Goal: Find specific page/section

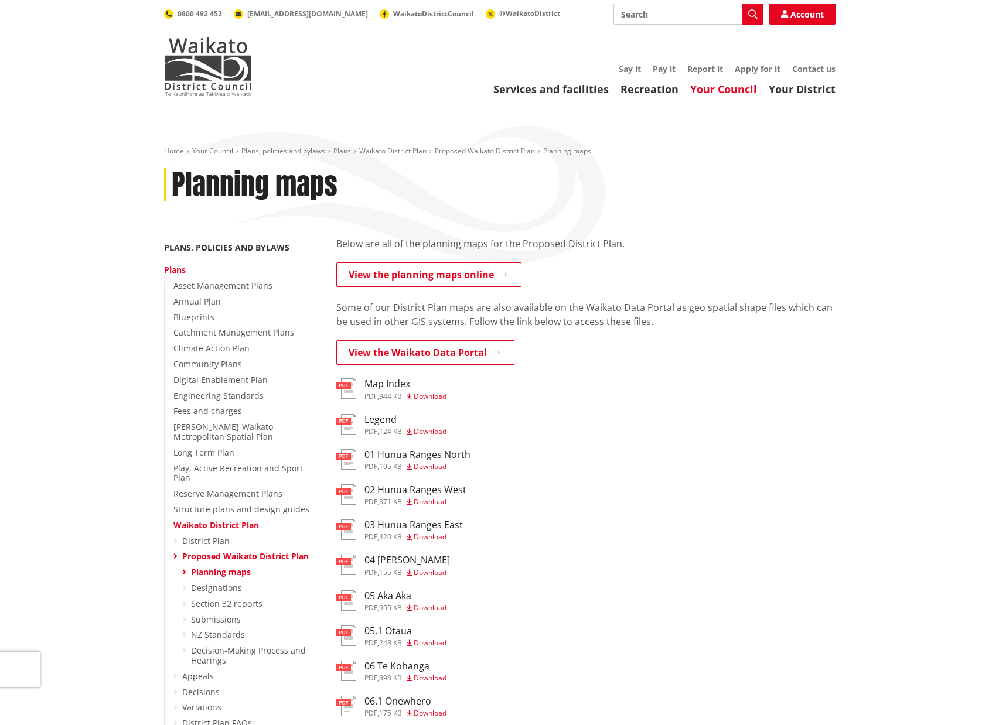
click at [385, 388] on h3 "Map Index" at bounding box center [405, 383] width 82 height 11
click at [451, 349] on link "View the Waikato Data Portal" at bounding box center [425, 352] width 178 height 25
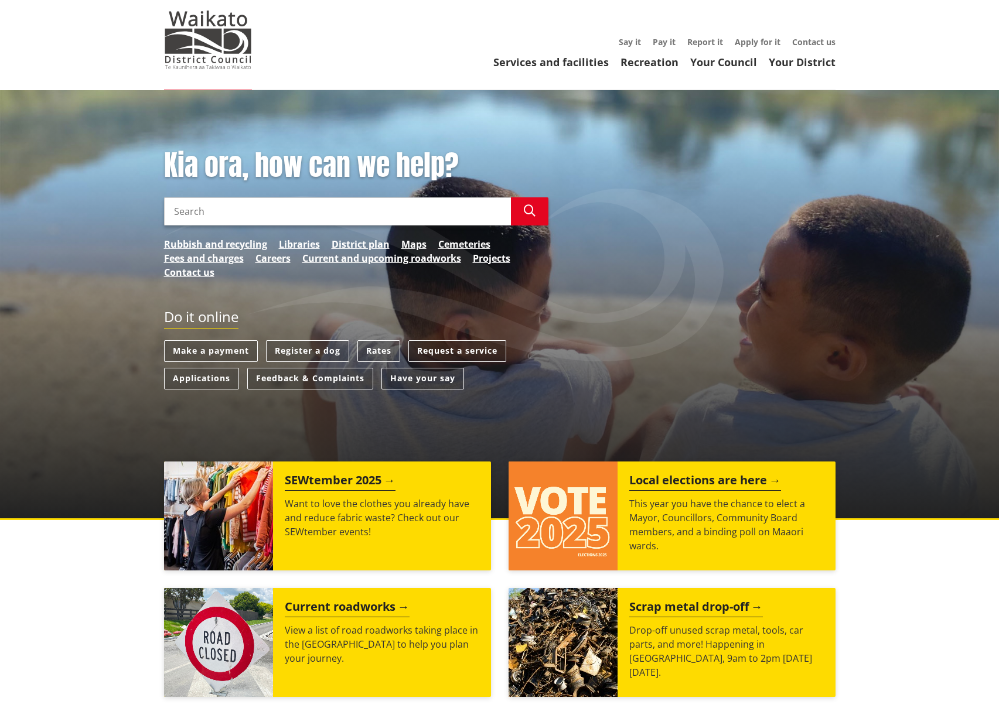
scroll to position [108, 0]
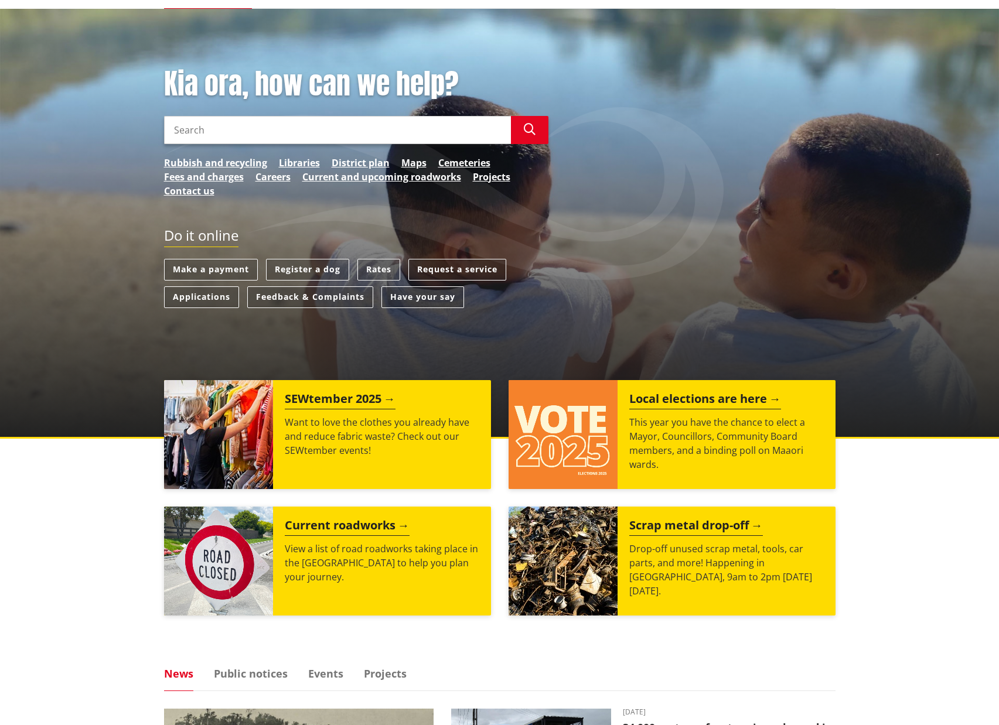
click at [293, 124] on input "Search" at bounding box center [337, 130] width 347 height 28
click at [349, 161] on link "District plan" at bounding box center [361, 163] width 58 height 14
